Goal: Task Accomplishment & Management: Manage account settings

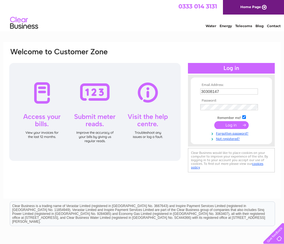
click at [233, 125] on input "submit" at bounding box center [231, 125] width 34 height 8
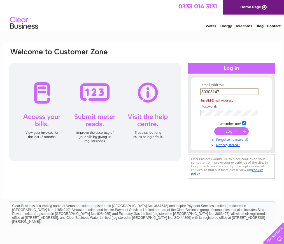
drag, startPoint x: 221, startPoint y: 92, endPoint x: 192, endPoint y: 91, distance: 28.6
click at [192, 91] on form "Email Address: 30308147 Invalid Email Address Password: Forgotten password?" at bounding box center [231, 115] width 81 height 64
click at [215, 92] on input "30308147" at bounding box center [229, 92] width 58 height 7
paste input "[EMAIL_ADDRESS][DOMAIN_NAME]"
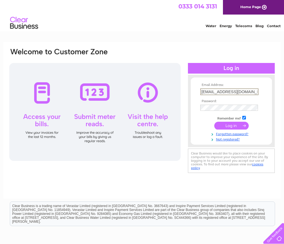
type input "[EMAIL_ADDRESS][DOMAIN_NAME]"
click at [236, 126] on input "submit" at bounding box center [231, 126] width 34 height 8
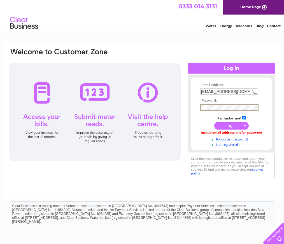
click at [214, 122] on input "submit" at bounding box center [231, 126] width 34 height 8
